Goal: Find specific page/section: Find specific page/section

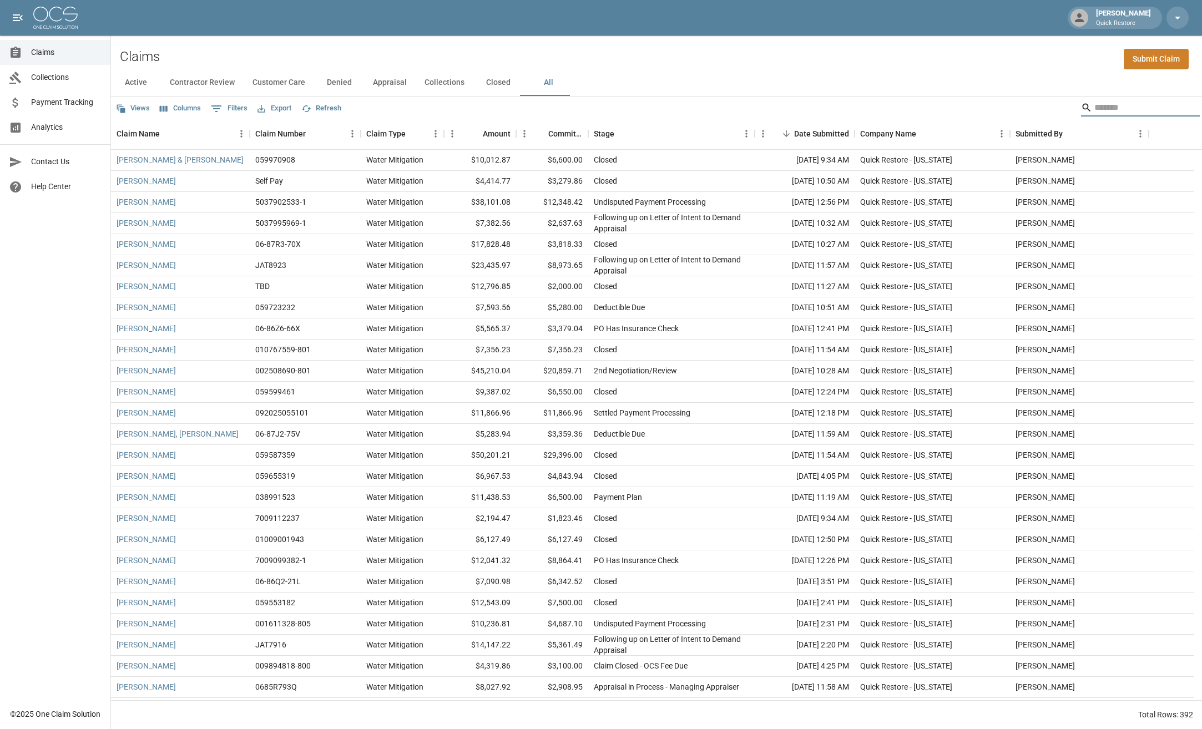
click at [1117, 110] on input "Search" at bounding box center [1139, 108] width 89 height 18
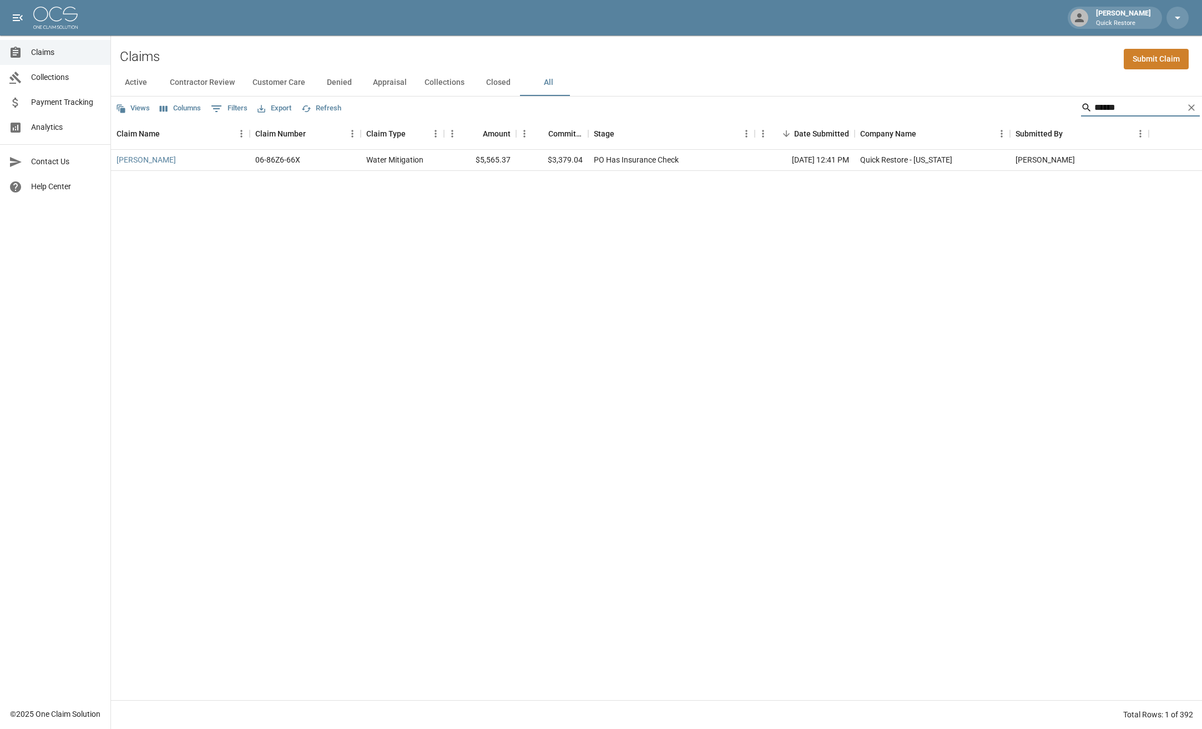
type input "******"
drag, startPoint x: 592, startPoint y: 157, endPoint x: 703, endPoint y: 163, distance: 111.7
click at [703, 163] on div "PO Has Insurance Check" at bounding box center [671, 160] width 167 height 21
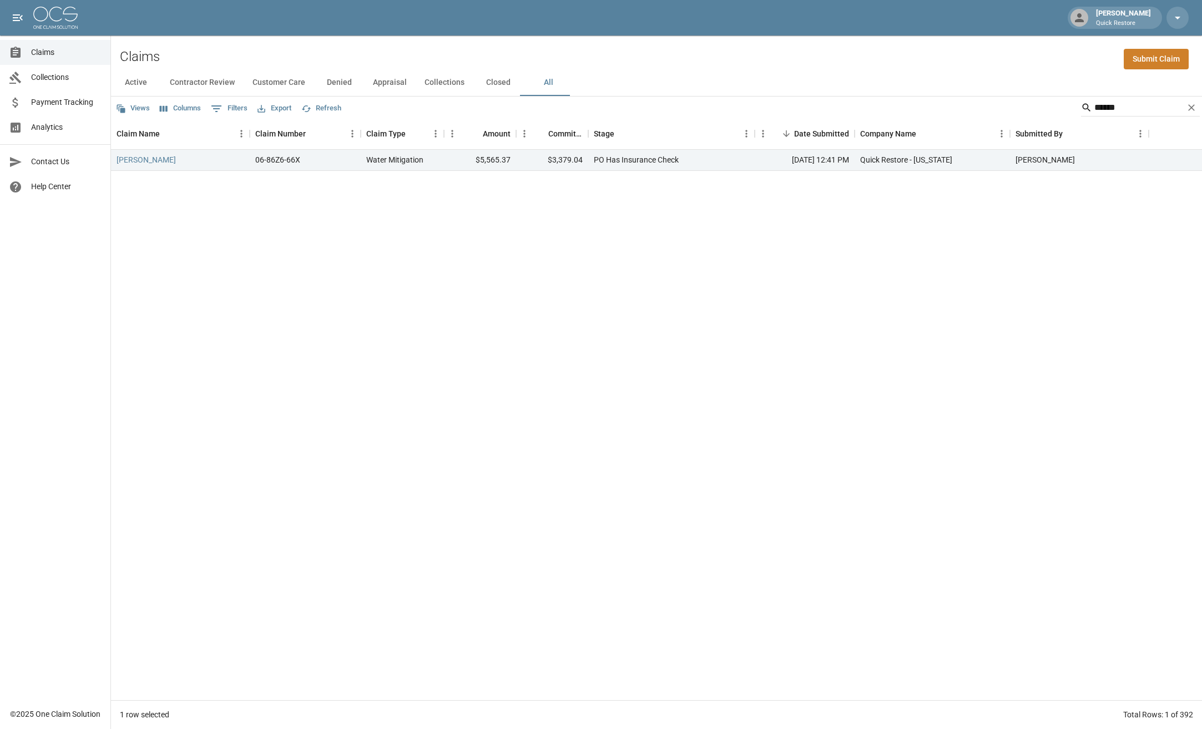
drag, startPoint x: 703, startPoint y: 163, endPoint x: 694, endPoint y: 259, distance: 95.9
click at [694, 260] on div "[PERSON_NAME] 06-86Z6-66X Water Mitigation $5,565.37 $3,379.04 PO Has Insurance…" at bounding box center [656, 425] width 1091 height 551
click at [142, 167] on div "[PERSON_NAME]" at bounding box center [180, 160] width 139 height 21
click at [148, 161] on link "[PERSON_NAME]" at bounding box center [146, 159] width 59 height 11
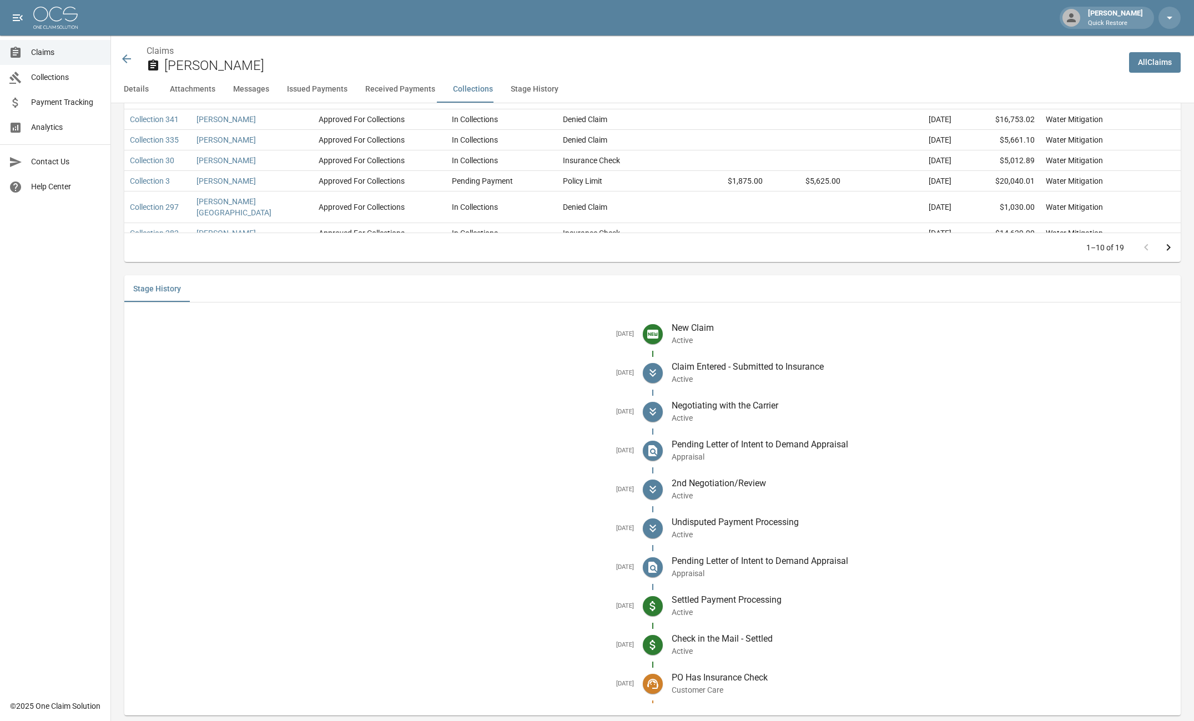
scroll to position [1933, 0]
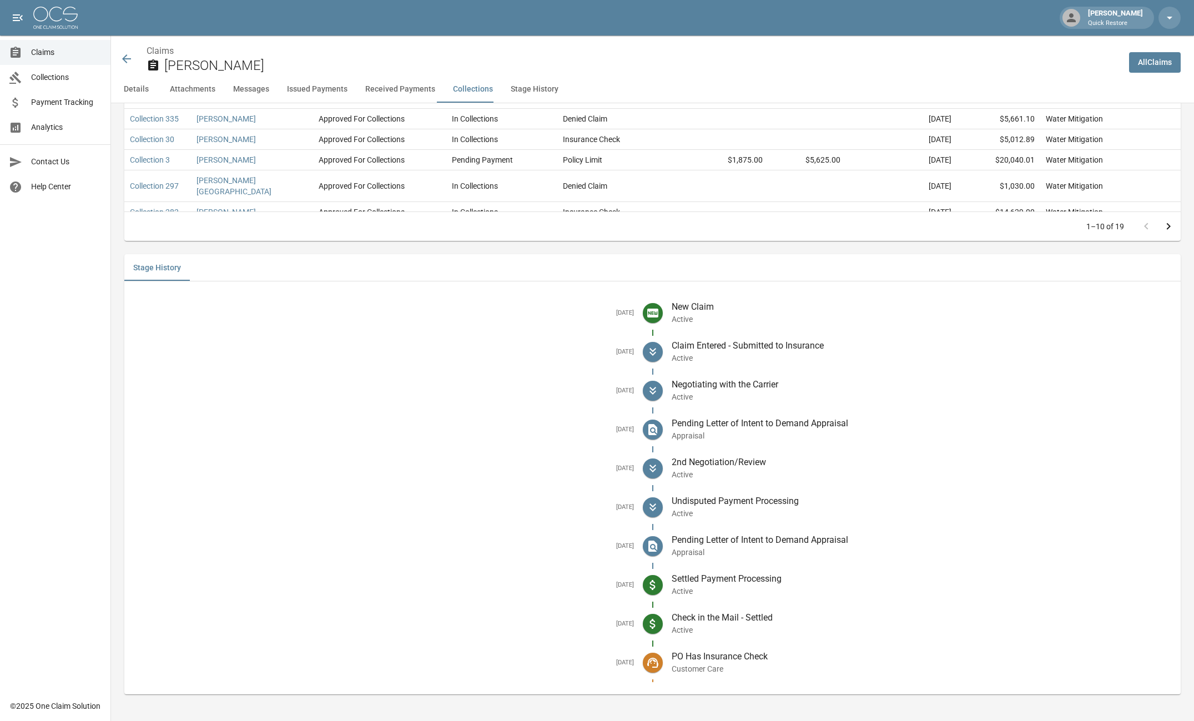
click at [130, 61] on icon at bounding box center [126, 58] width 13 height 13
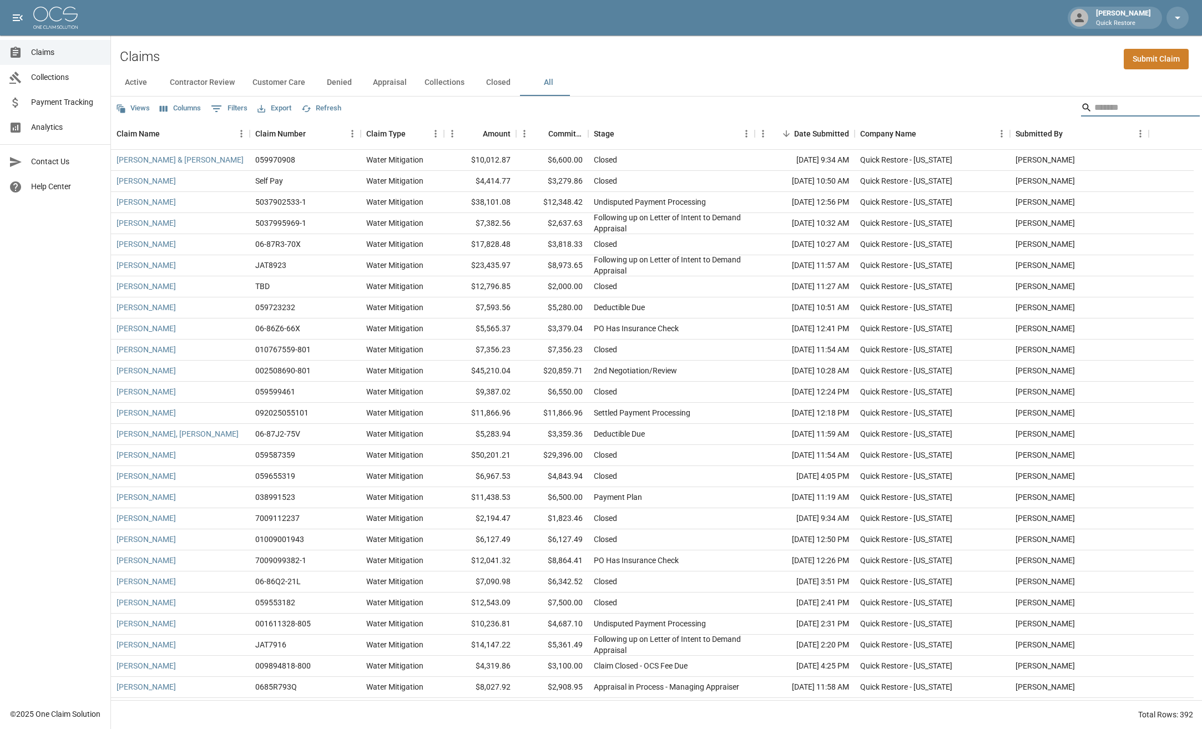
drag, startPoint x: 1115, startPoint y: 107, endPoint x: 1131, endPoint y: 98, distance: 18.7
click at [1117, 104] on input "Search" at bounding box center [1139, 108] width 89 height 18
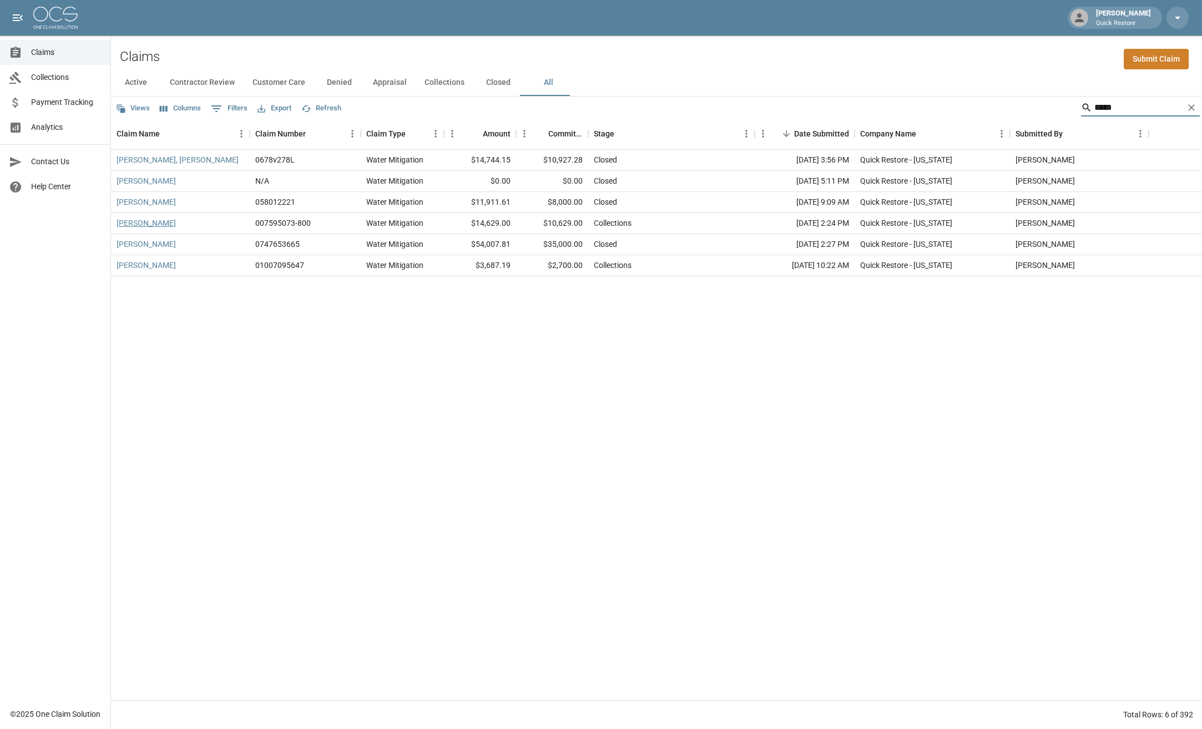
type input "*****"
click at [143, 224] on link "[PERSON_NAME]" at bounding box center [146, 223] width 59 height 11
